Goal: Task Accomplishment & Management: Use online tool/utility

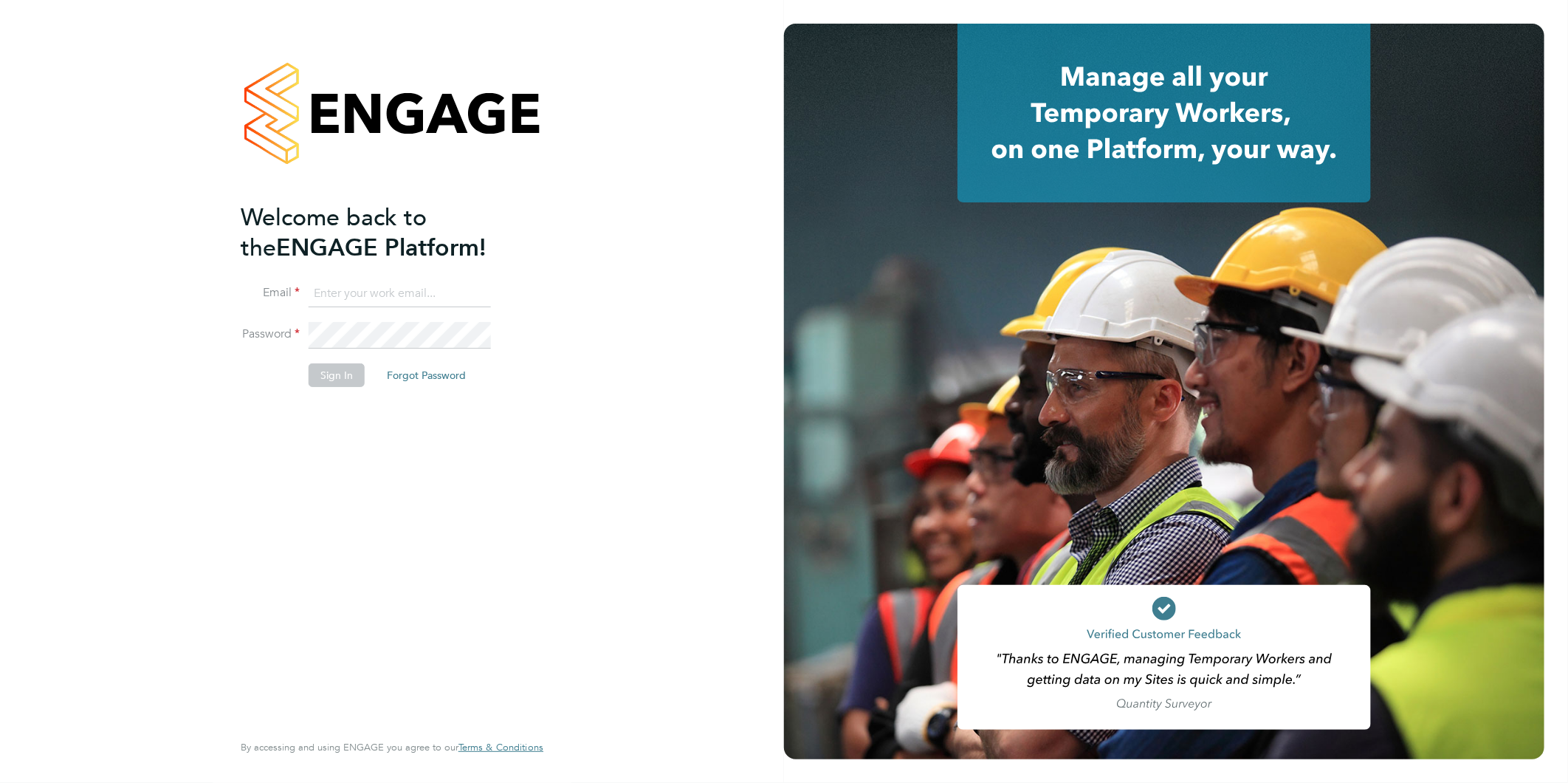
type input "[PERSON_NAME][EMAIL_ADDRESS][DOMAIN_NAME][PERSON_NAME]"
click at [343, 377] on button "Sign In" at bounding box center [336, 375] width 56 height 24
type input "[PERSON_NAME][EMAIL_ADDRESS][DOMAIN_NAME][PERSON_NAME]"
click at [337, 378] on button "Sign In" at bounding box center [336, 375] width 56 height 24
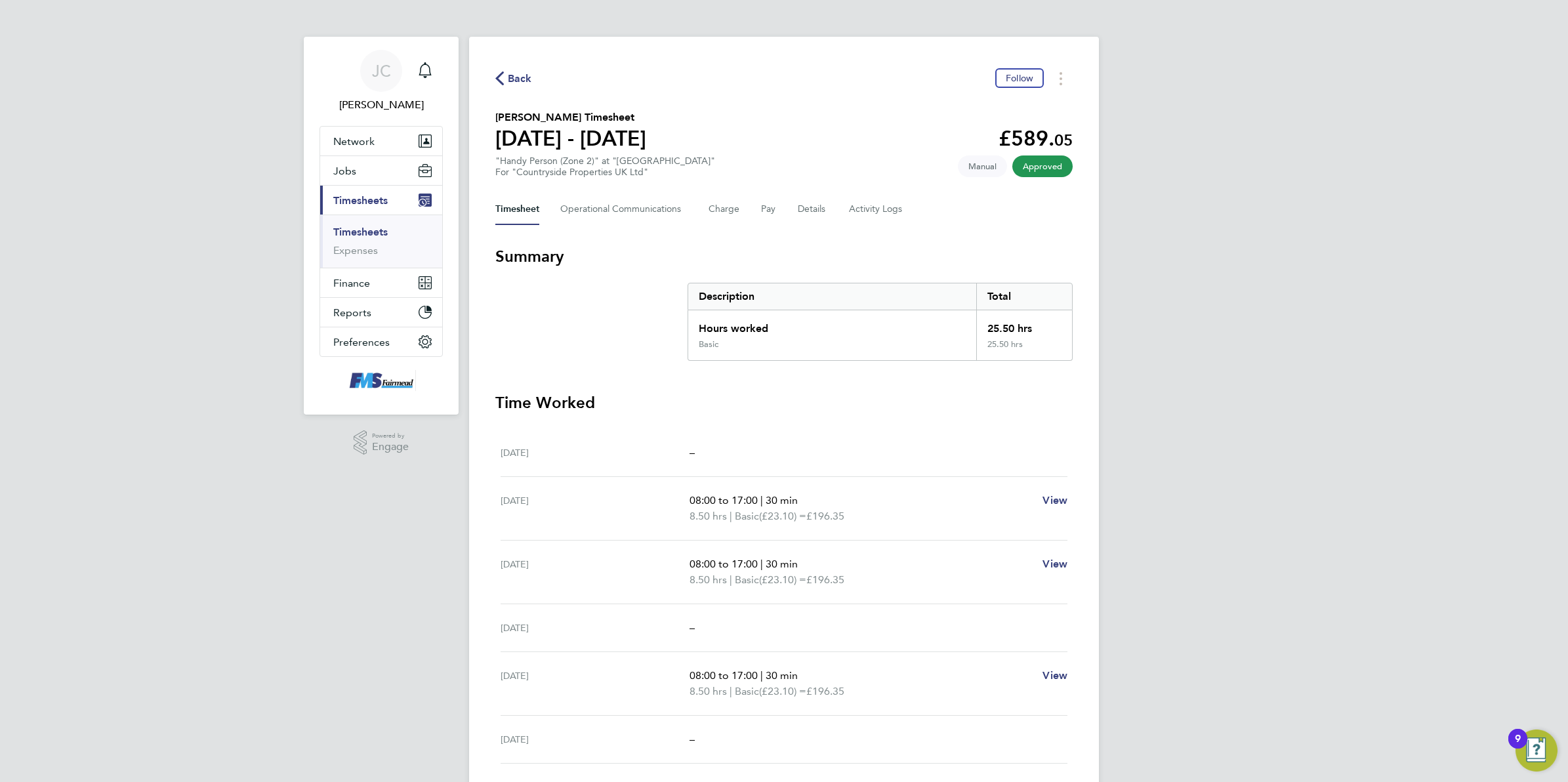
click at [1289, 299] on div "JC Joanne Conway Notifications Applications: Network Team Members Businesses Si…" at bounding box center [784, 463] width 1568 height 927
click at [1277, 362] on div "JC Joanne Conway Notifications Applications: Network Team Members Businesses Si…" at bounding box center [784, 463] width 1568 height 927
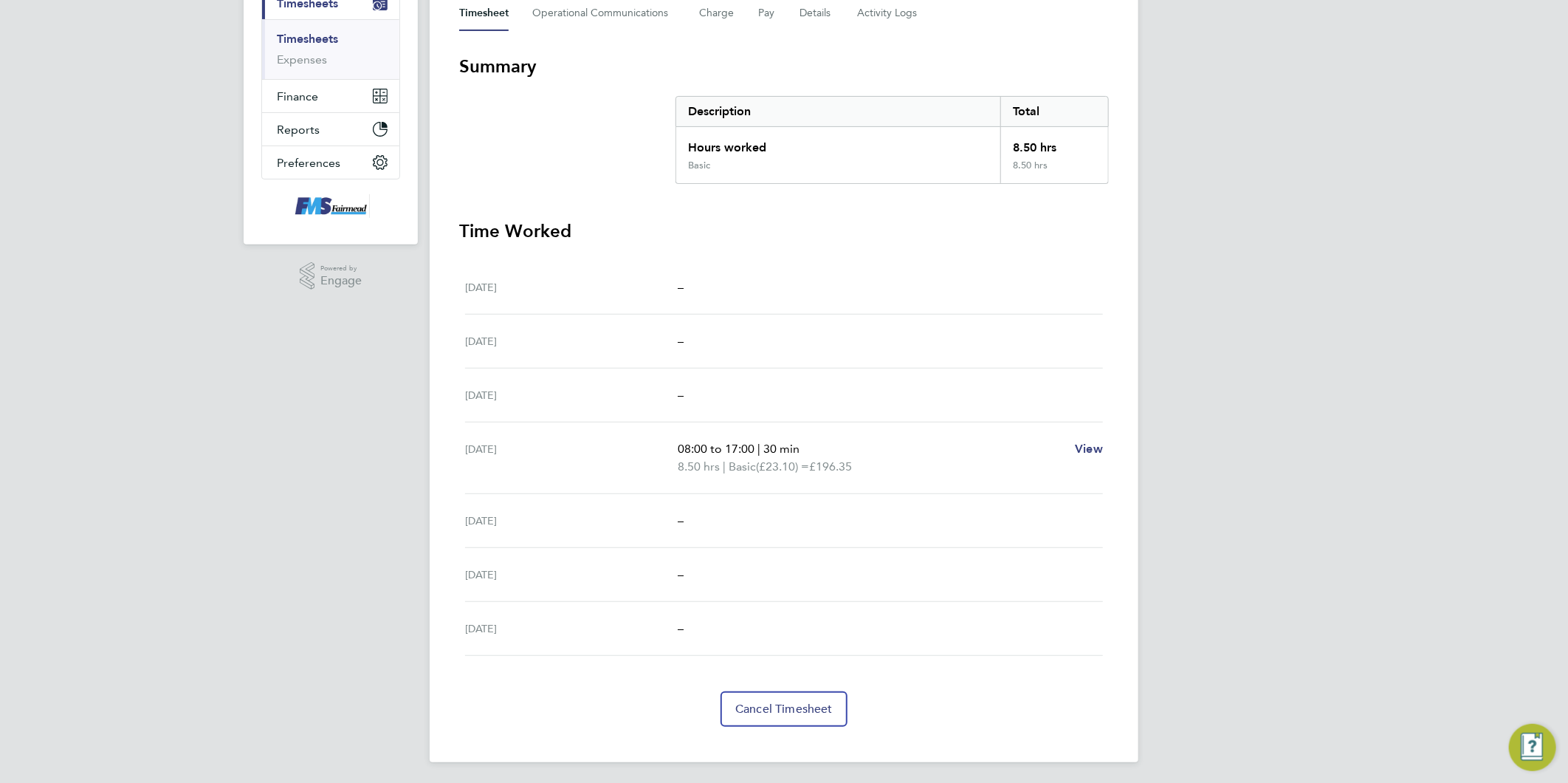
click at [1290, 392] on div "JC Joanne Conway Notifications Applications: Network Team Members Businesses Si…" at bounding box center [784, 282] width 1568 height 1008
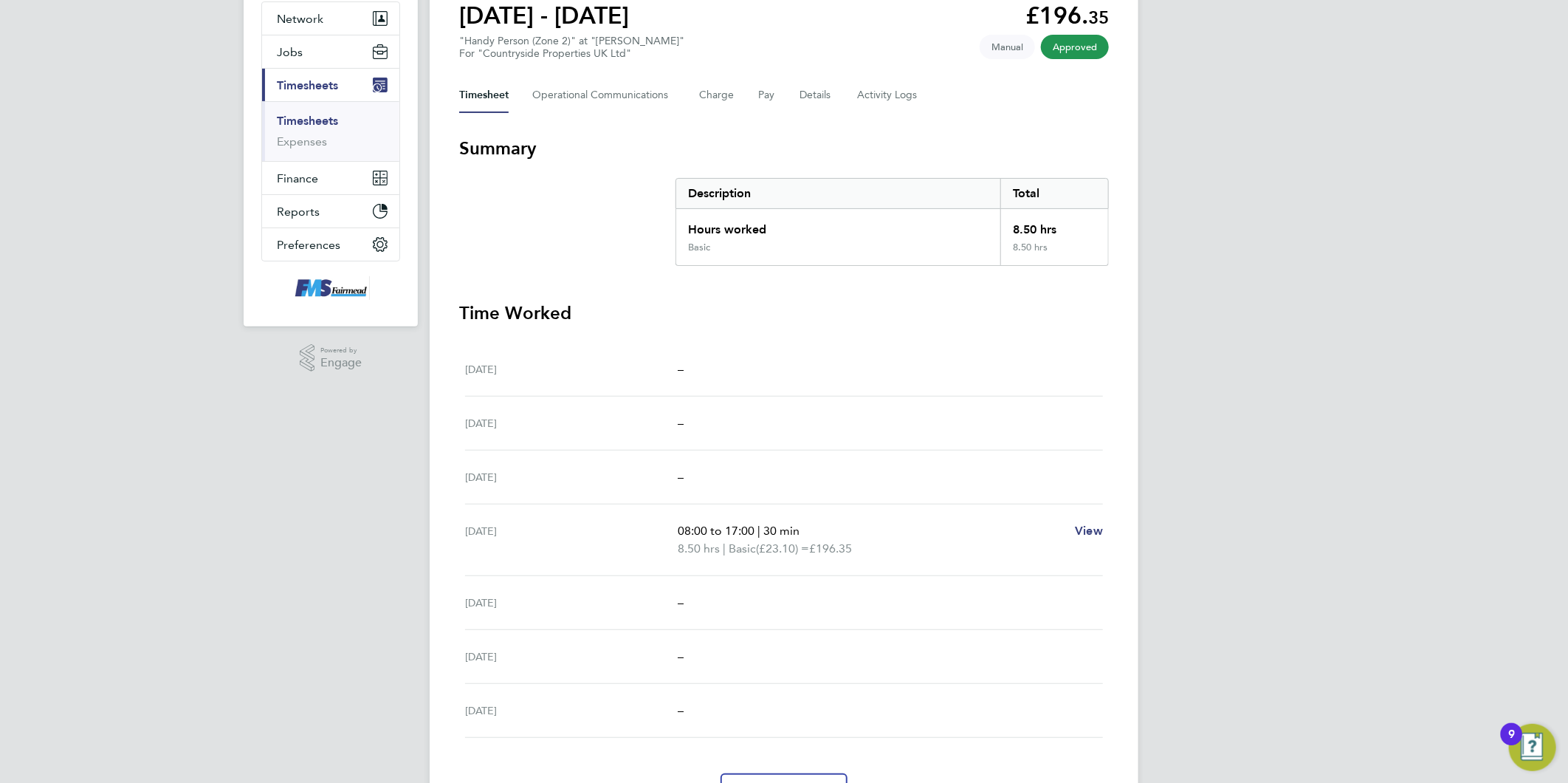
click at [1278, 334] on div "JC Joanne Conway Notifications Applications: Network Team Members Businesses Si…" at bounding box center [784, 364] width 1568 height 1008
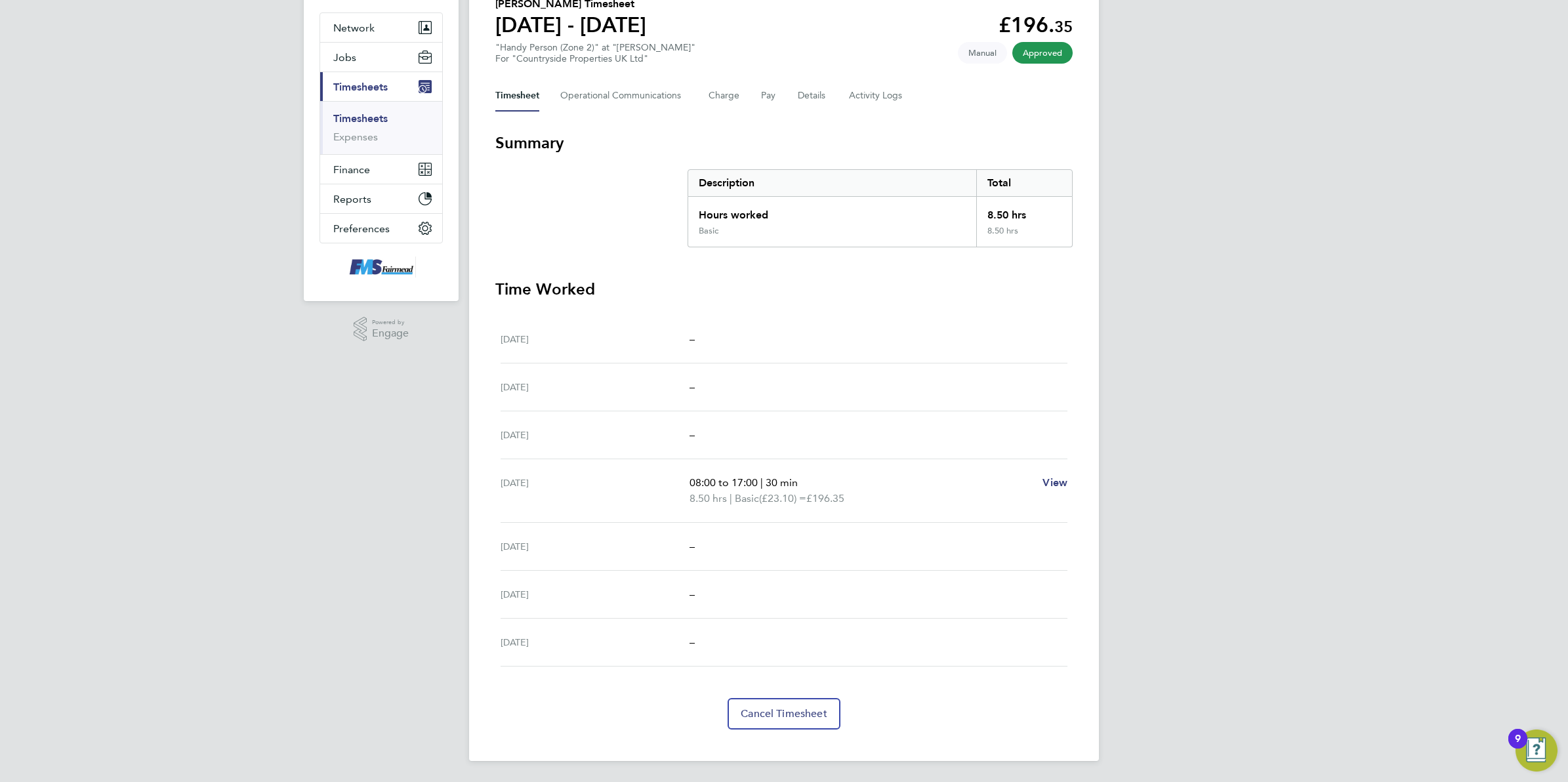
click at [1278, 338] on div "JC Joanne Conway Notifications Applications: Network Team Members Businesses Si…" at bounding box center [784, 334] width 1568 height 896
click at [1228, 368] on div "JC Joanne Conway Notifications Applications: Network Team Members Businesses Si…" at bounding box center [784, 334] width 1568 height 896
click at [1233, 371] on div "JC Joanne Conway Notifications Applications: Network Team Members Businesses Si…" at bounding box center [784, 334] width 1568 height 896
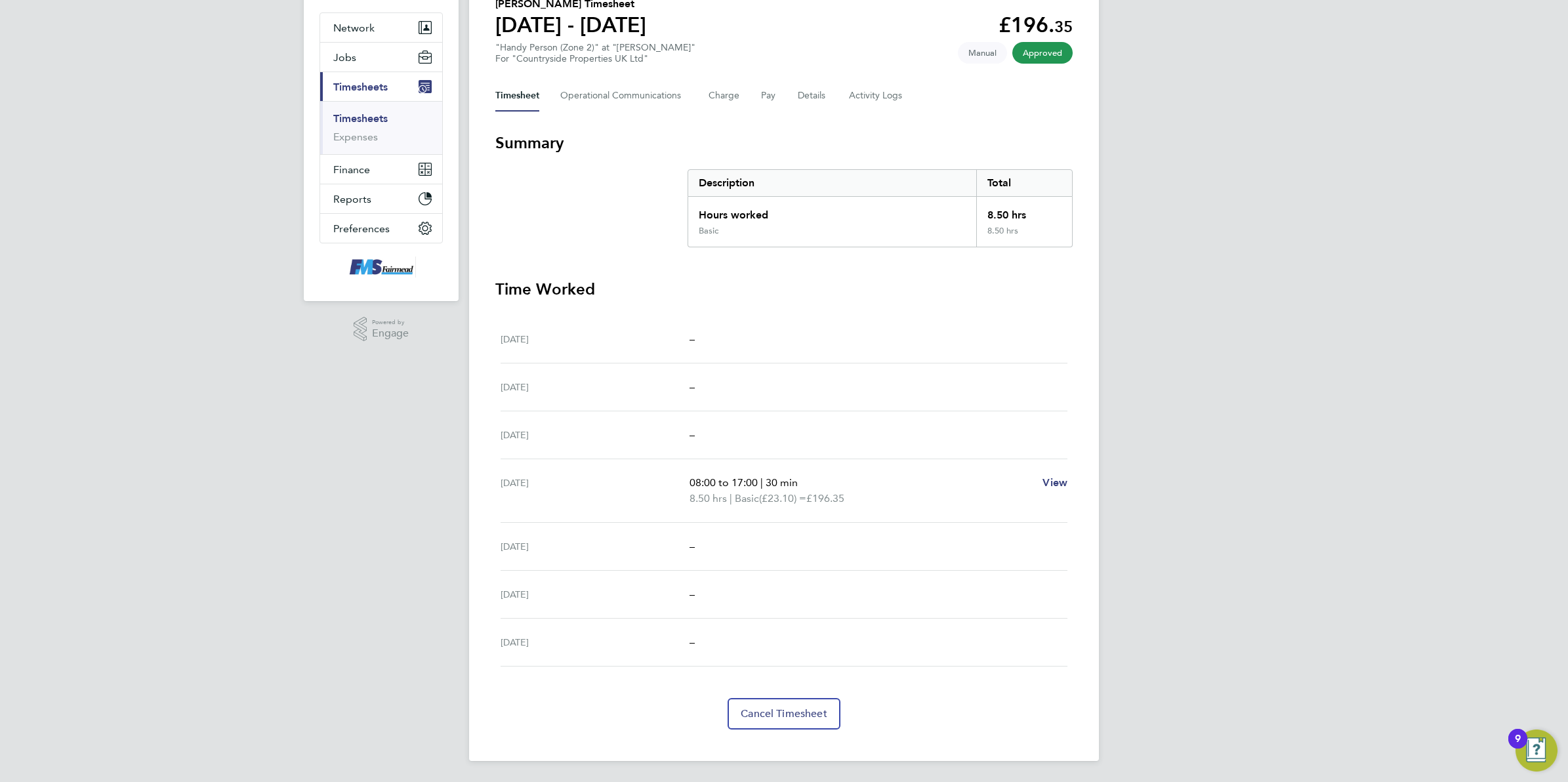
click at [1233, 371] on div "JC Joanne Conway Notifications Applications: Network Team Members Businesses Si…" at bounding box center [784, 334] width 1568 height 896
click at [1310, 304] on div "JC Joanne Conway Notifications Applications: Network Team Members Businesses Si…" at bounding box center [784, 334] width 1568 height 896
click at [1302, 296] on div "JC Joanne Conway Notifications Applications: Network Team Members Businesses Si…" at bounding box center [784, 334] width 1568 height 896
click at [1296, 309] on div "JC Joanne Conway Notifications Applications: Network Team Members Businesses Si…" at bounding box center [784, 334] width 1568 height 896
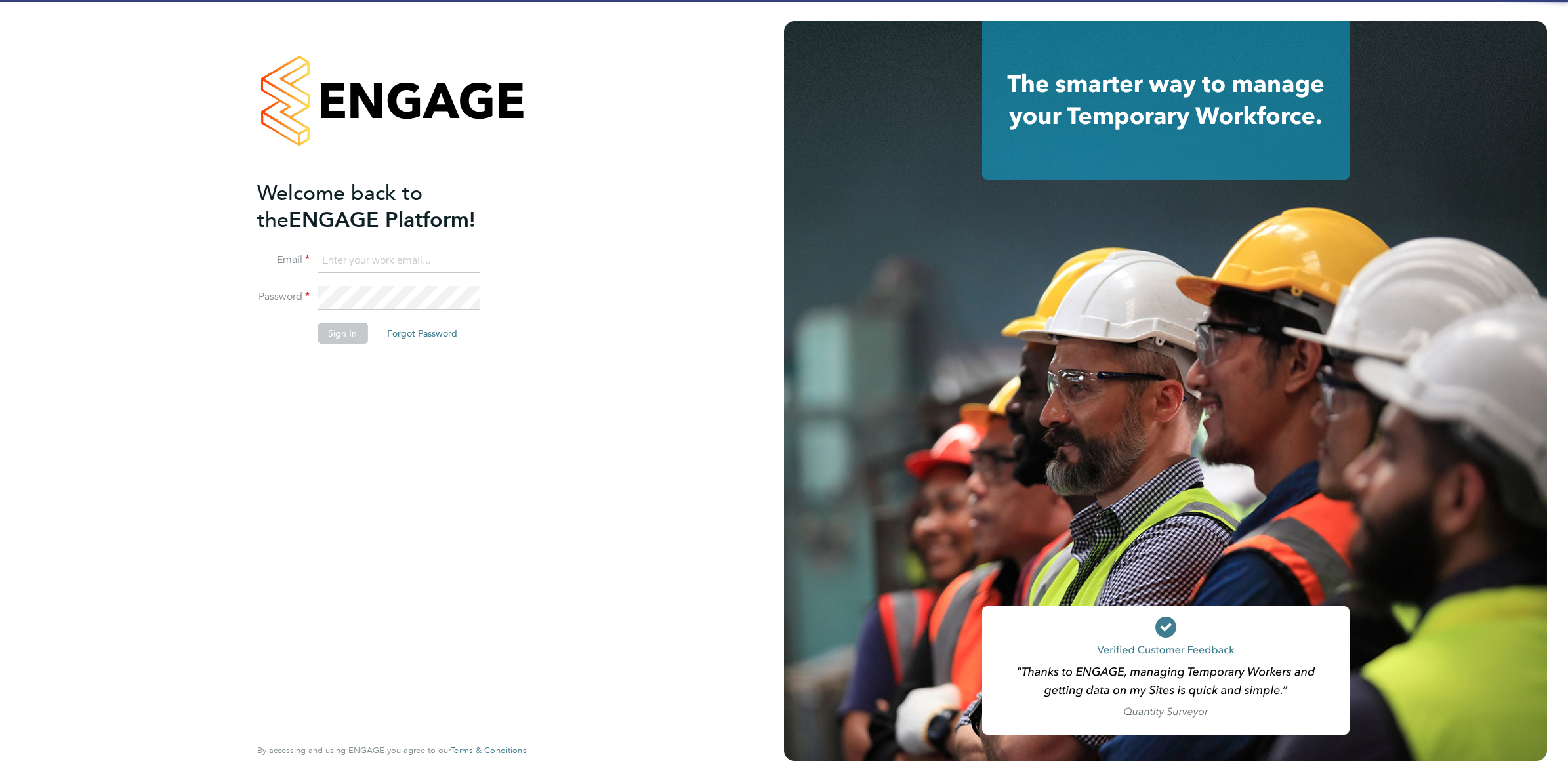
type input "Joanne@f-mead.com"
click at [343, 327] on button "Sign In" at bounding box center [343, 333] width 50 height 21
